Goal: Find specific page/section: Find specific page/section

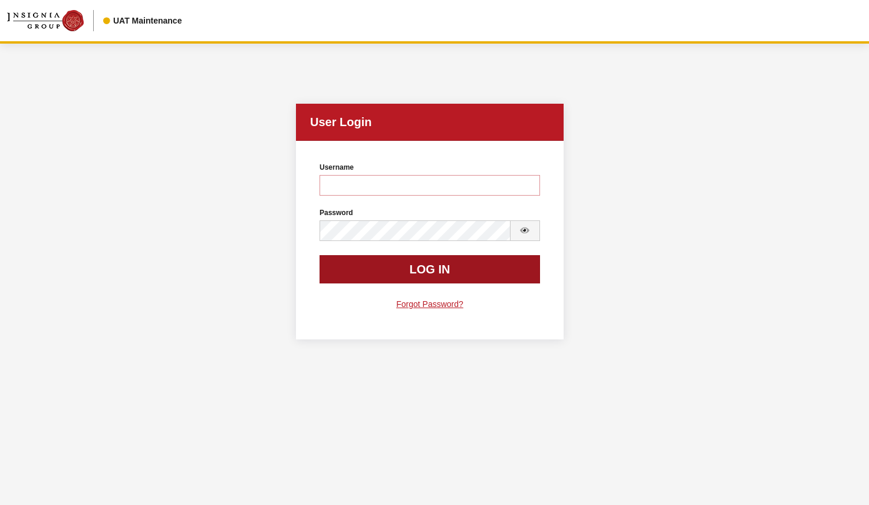
type input "rgoodwin"
click at [366, 272] on button "Log In" at bounding box center [429, 269] width 220 height 28
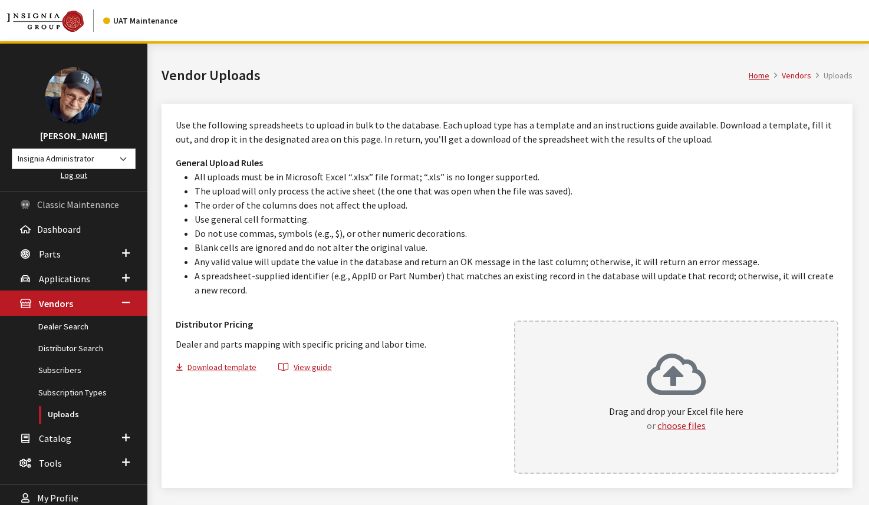
click at [77, 206] on span "Classic Maintenance" at bounding box center [78, 205] width 82 height 12
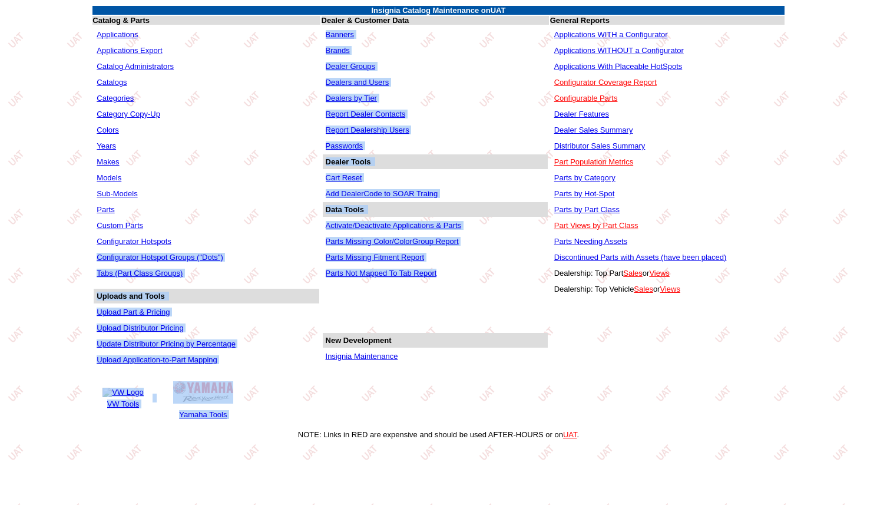
drag, startPoint x: 292, startPoint y: 237, endPoint x: 472, endPoint y: 280, distance: 184.9
click at [472, 280] on tr "Applications Applications Export Catalog Administrators Catalogs Categories Cat…" at bounding box center [439, 227] width 692 height 403
click at [468, 273] on td "Parts Not Mapped To Tab Report" at bounding box center [435, 273] width 225 height 15
click at [480, 259] on td "Parts Missing Fitment Report" at bounding box center [435, 257] width 225 height 15
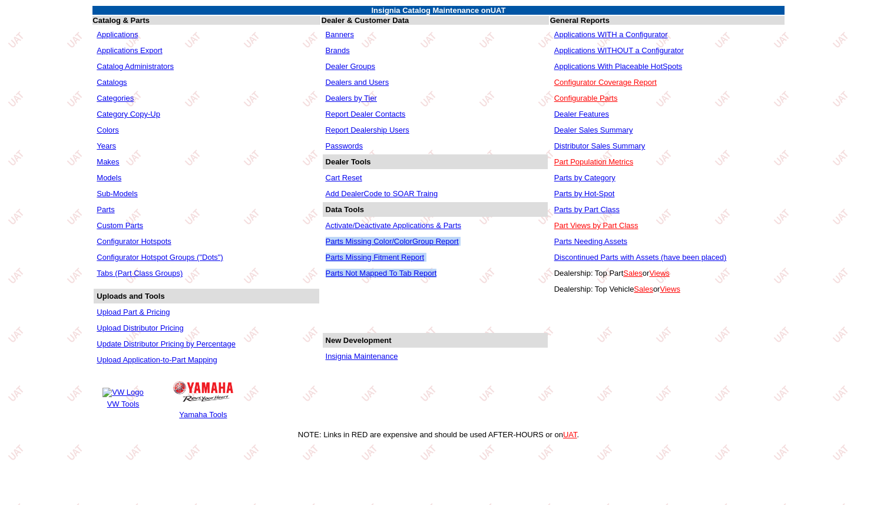
drag, startPoint x: 433, startPoint y: 268, endPoint x: 326, endPoint y: 242, distance: 110.2
click at [326, 242] on tbody "Banners Brands Dealer Groups Dealers and Users Dealers by Tier Report Dealer Co…" at bounding box center [435, 195] width 225 height 336
